Goal: Information Seeking & Learning: Learn about a topic

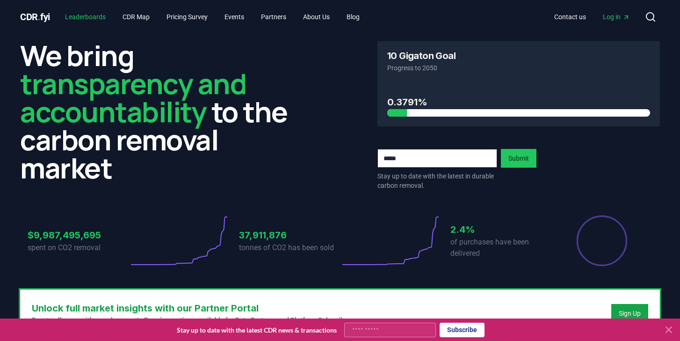
click at [93, 21] on link "Leaderboards" at bounding box center [86, 16] width 56 height 17
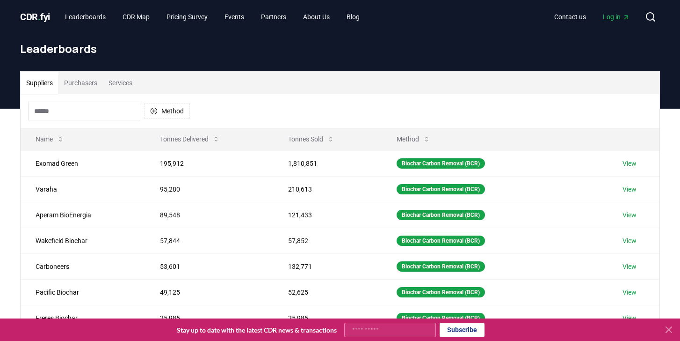
click at [81, 84] on button "Purchasers" at bounding box center [81, 83] width 44 height 22
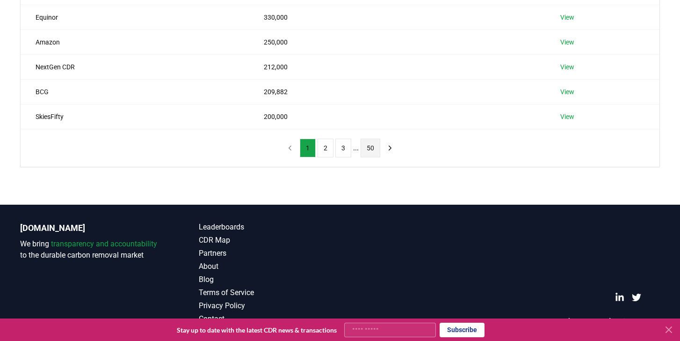
click at [373, 142] on button "50" at bounding box center [371, 148] width 20 height 19
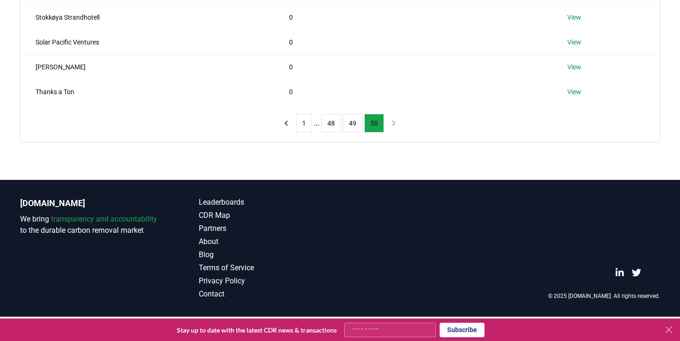
scroll to position [245, 0]
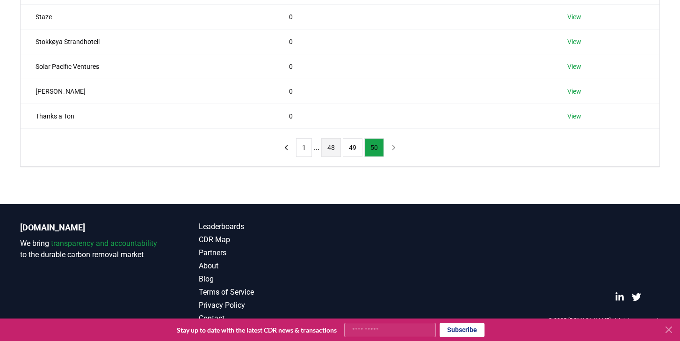
click at [336, 152] on button "48" at bounding box center [332, 147] width 20 height 19
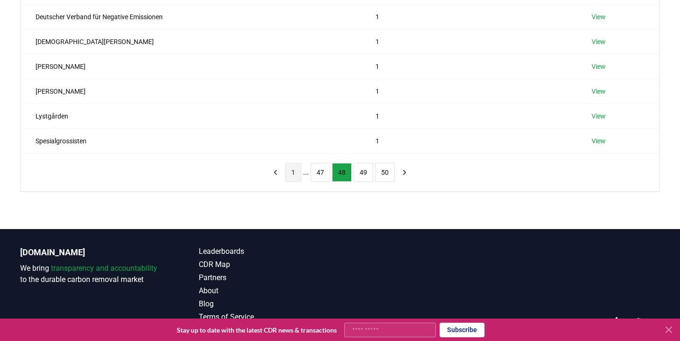
click at [285, 170] on button "1" at bounding box center [293, 172] width 16 height 19
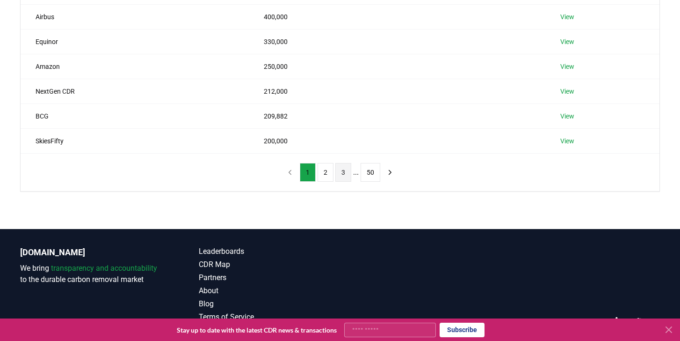
click at [339, 172] on button "3" at bounding box center [344, 172] width 16 height 19
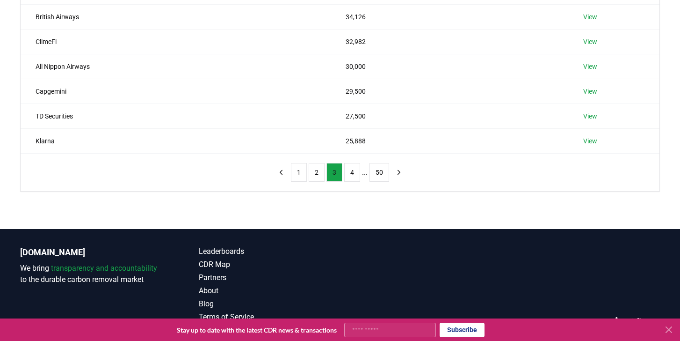
click at [328, 175] on button "3" at bounding box center [335, 172] width 16 height 19
click at [350, 175] on button "4" at bounding box center [352, 172] width 16 height 19
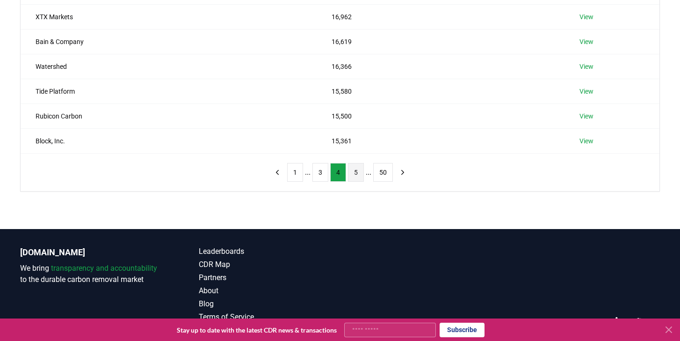
click at [355, 175] on button "5" at bounding box center [356, 172] width 16 height 19
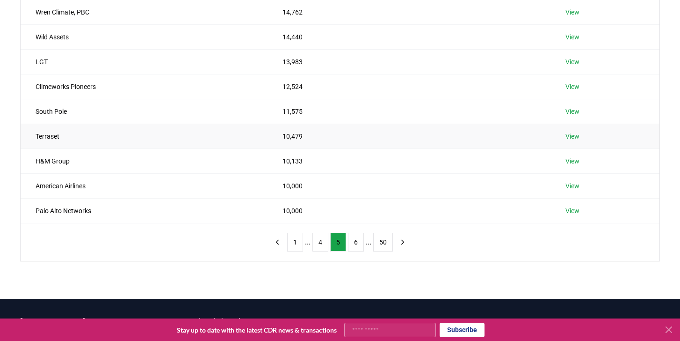
scroll to position [176, 0]
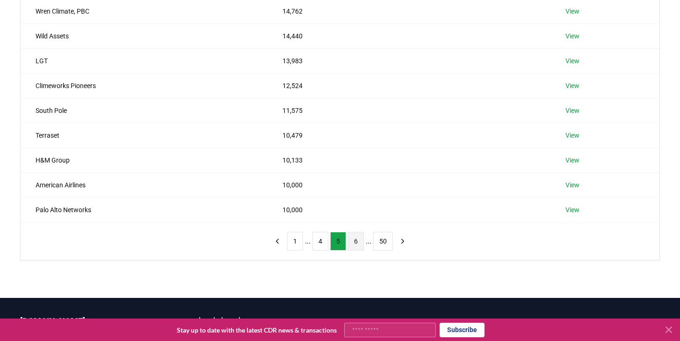
click at [356, 238] on button "6" at bounding box center [356, 241] width 16 height 19
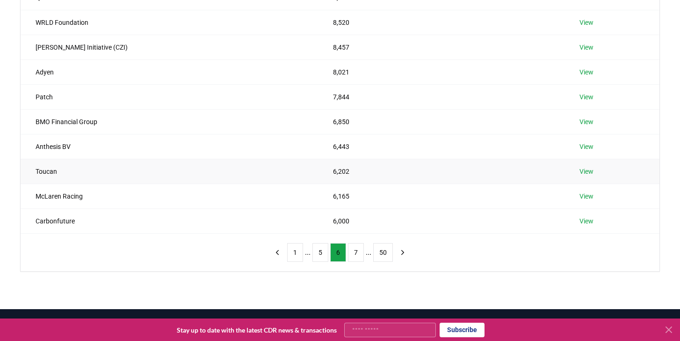
scroll to position [165, 0]
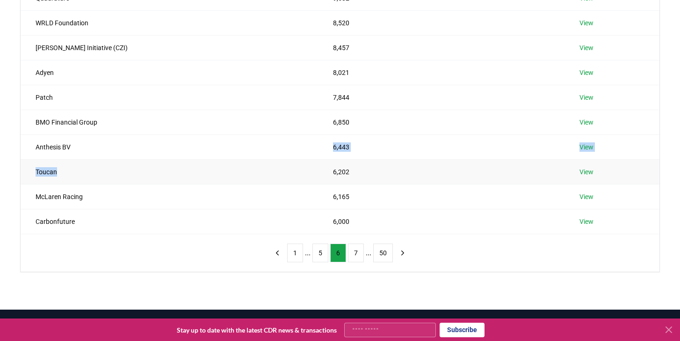
drag, startPoint x: 99, startPoint y: 146, endPoint x: 100, endPoint y: 173, distance: 27.1
click at [100, 173] on tbody "Quadrature 9,582 View WRLD Foundation 8,520 View [PERSON_NAME] Initiative (CZI)…" at bounding box center [340, 109] width 639 height 248
click at [102, 195] on td "McLaren Racing" at bounding box center [170, 196] width 298 height 25
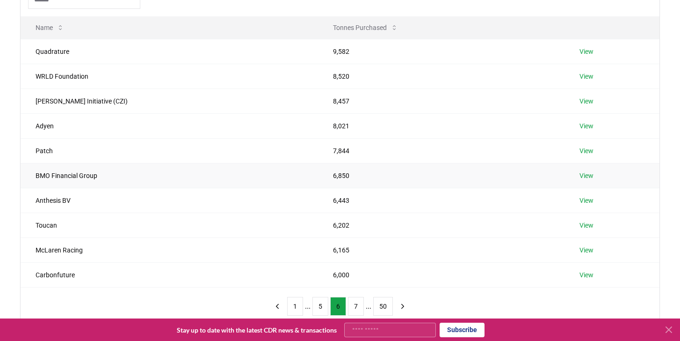
scroll to position [108, 0]
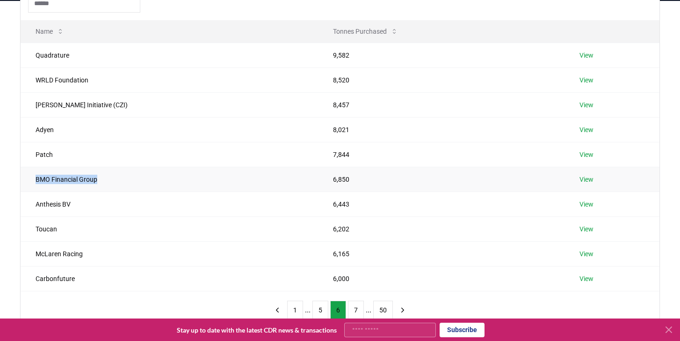
drag, startPoint x: 107, startPoint y: 183, endPoint x: 35, endPoint y: 181, distance: 72.1
click at [35, 181] on td "BMO Financial Group" at bounding box center [170, 179] width 298 height 25
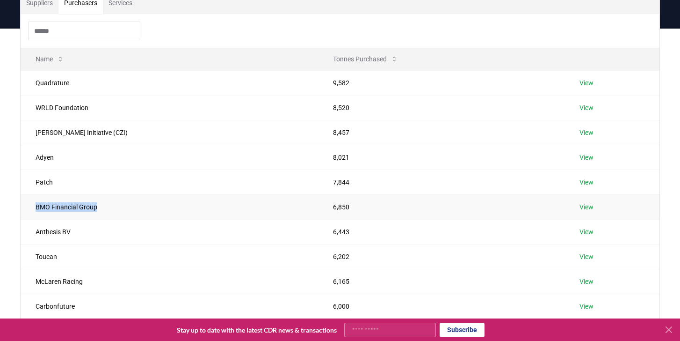
scroll to position [80, 0]
